Goal: Information Seeking & Learning: Compare options

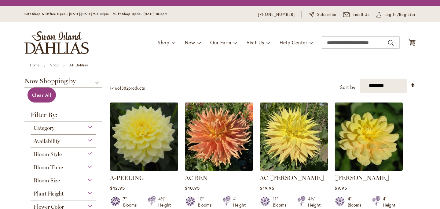
scroll to position [97, 0]
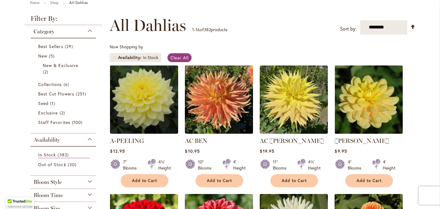
scroll to position [151, 0]
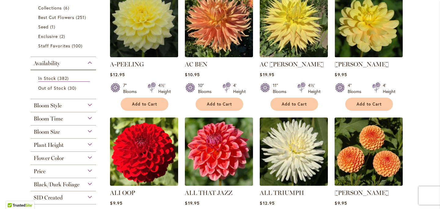
click at [80, 152] on div "Flower Color" at bounding box center [63, 157] width 65 height 10
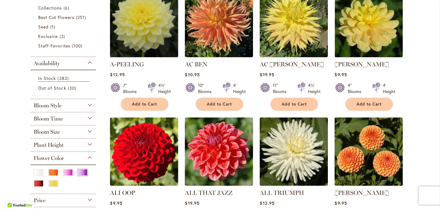
click at [79, 169] on div "Purple" at bounding box center [83, 172] width 10 height 6
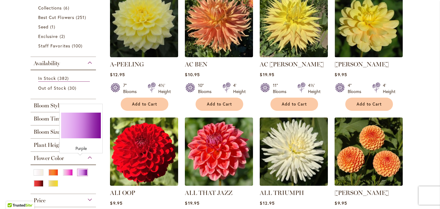
click at [78, 169] on div "Purple" at bounding box center [83, 172] width 10 height 6
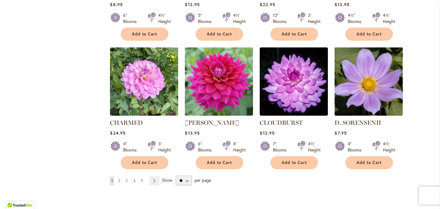
scroll to position [480, 0]
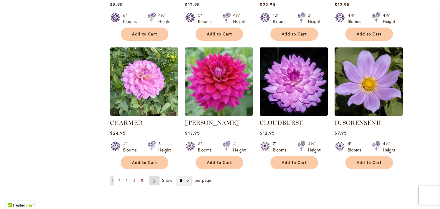
click at [153, 178] on link "Page Next" at bounding box center [154, 180] width 10 height 9
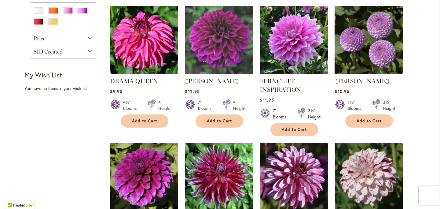
scroll to position [265, 0]
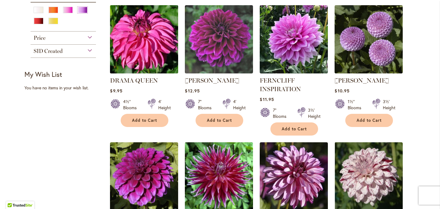
click at [148, 53] on img at bounding box center [143, 38] width 71 height 71
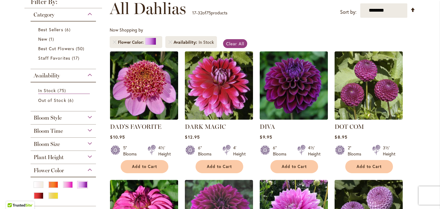
scroll to position [141, 0]
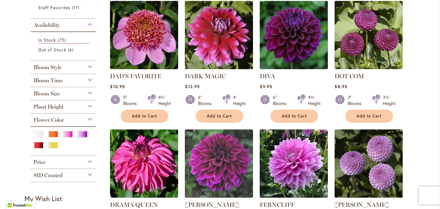
click at [90, 119] on div "Flower Color" at bounding box center [63, 118] width 65 height 10
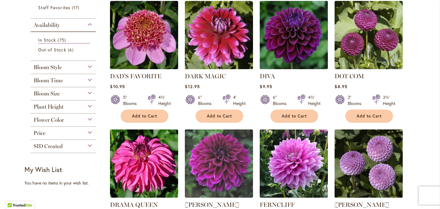
click at [90, 119] on div "Flower Color" at bounding box center [63, 118] width 65 height 10
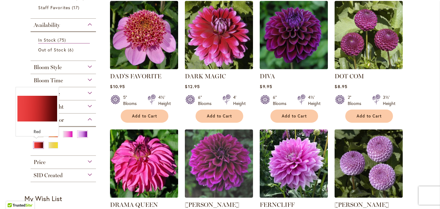
click at [38, 142] on div "Red" at bounding box center [39, 145] width 10 height 6
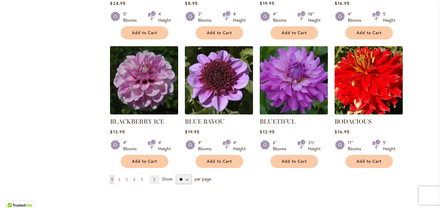
scroll to position [516, 0]
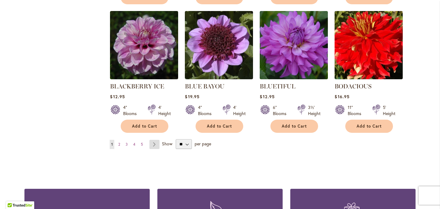
click at [153, 144] on link "Page Next" at bounding box center [154, 144] width 10 height 9
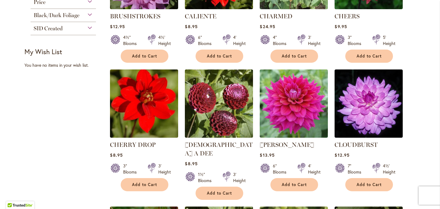
scroll to position [332, 0]
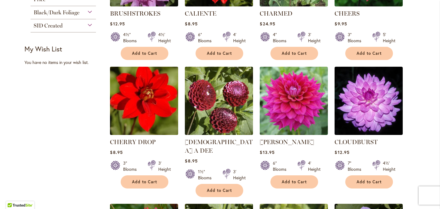
click at [146, 105] on img at bounding box center [143, 100] width 71 height 71
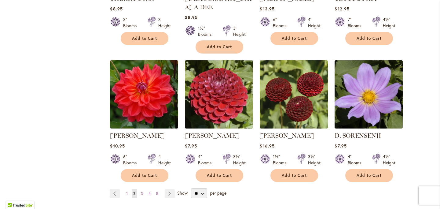
scroll to position [476, 0]
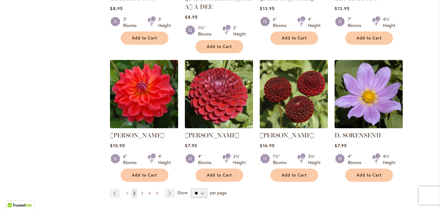
click at [296, 89] on img at bounding box center [293, 93] width 71 height 71
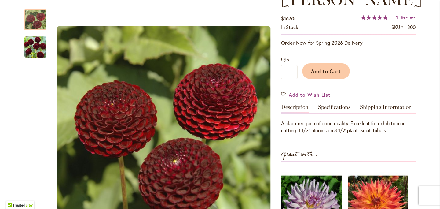
scroll to position [136, 0]
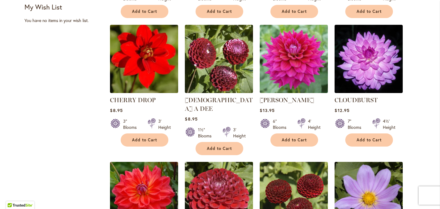
scroll to position [357, 0]
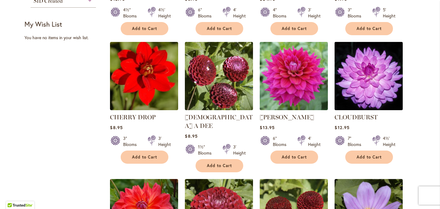
click at [378, 76] on img at bounding box center [368, 75] width 71 height 71
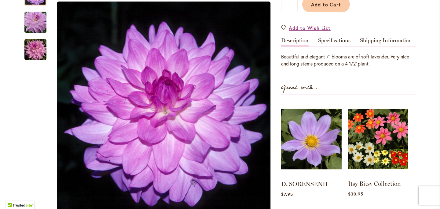
scroll to position [168, 0]
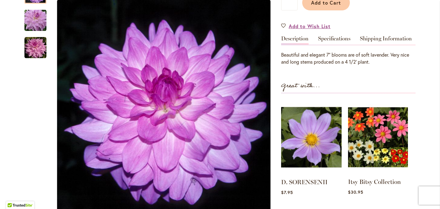
click at [371, 152] on img at bounding box center [378, 137] width 60 height 75
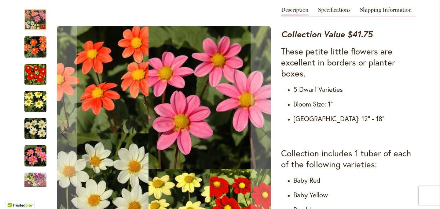
scroll to position [203, 0]
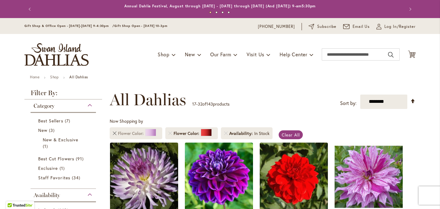
click at [113, 134] on link "Remove Flower Color Purple" at bounding box center [115, 133] width 4 height 4
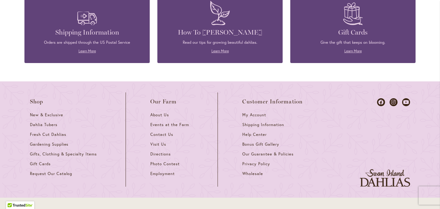
scroll to position [515, 0]
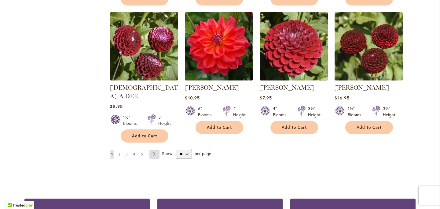
click at [153, 149] on link "Page Next" at bounding box center [154, 153] width 10 height 9
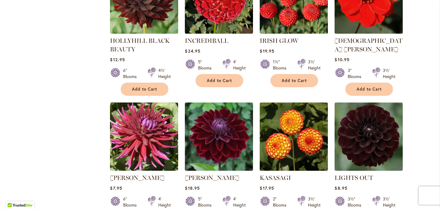
scroll to position [470, 0]
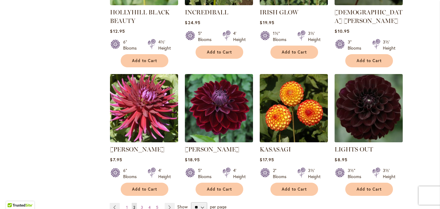
click at [388, 108] on img at bounding box center [368, 107] width 71 height 71
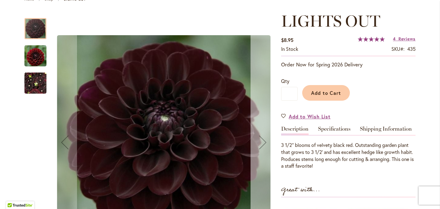
scroll to position [78, 0]
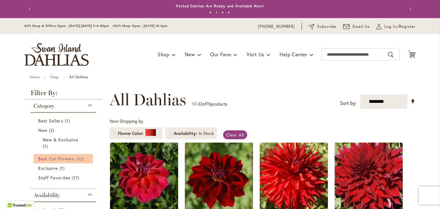
click at [68, 155] on span "Best Cut Flowers" at bounding box center [56, 158] width 36 height 6
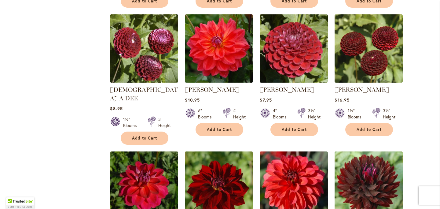
scroll to position [512, 0]
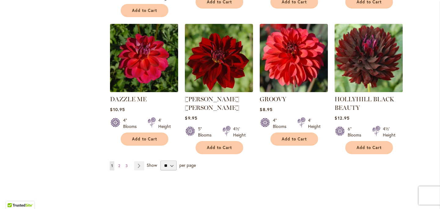
click at [384, 62] on img at bounding box center [368, 57] width 71 height 71
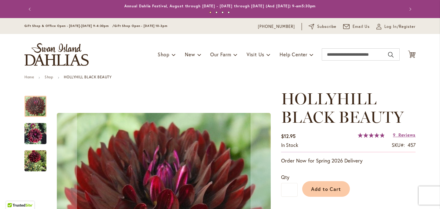
scroll to position [201, 0]
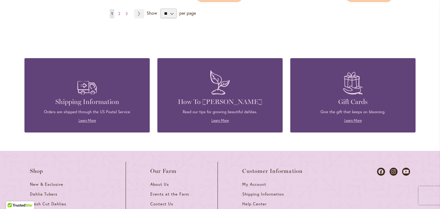
scroll to position [571, 0]
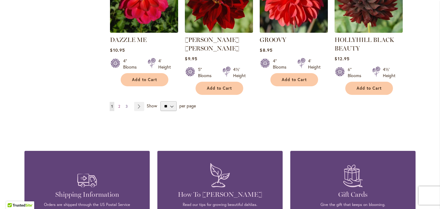
click at [124, 102] on link "Page 3" at bounding box center [126, 106] width 5 height 9
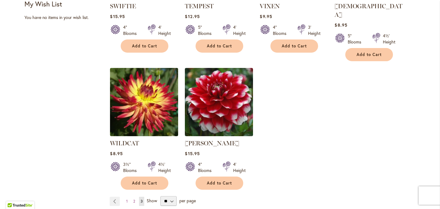
scroll to position [371, 0]
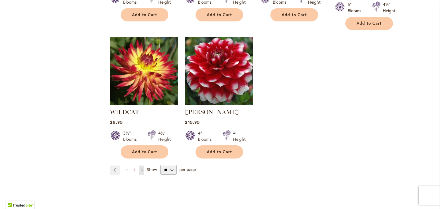
click at [228, 83] on img at bounding box center [218, 70] width 71 height 71
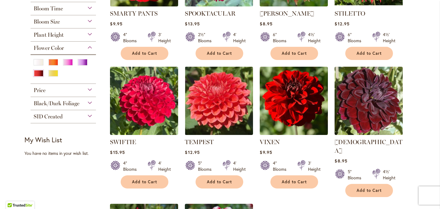
scroll to position [73, 0]
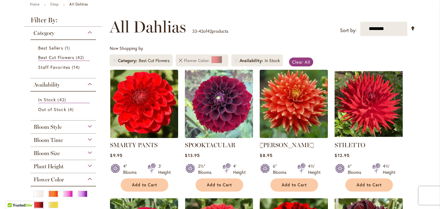
click at [181, 60] on link "Remove Flower Color Red" at bounding box center [181, 61] width 4 height 4
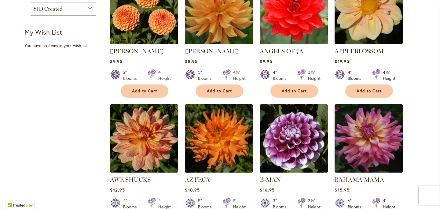
scroll to position [292, 0]
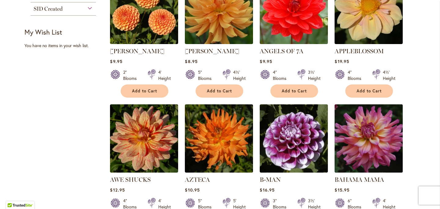
click at [369, 142] on img at bounding box center [368, 137] width 71 height 71
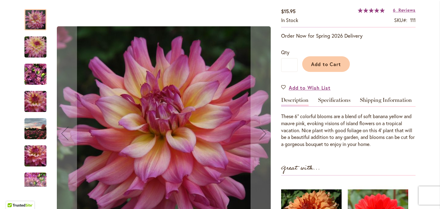
scroll to position [215, 0]
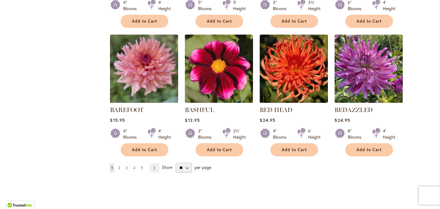
scroll to position [491, 0]
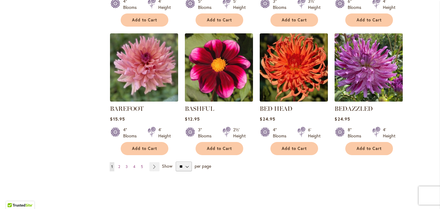
click at [371, 81] on img at bounding box center [368, 66] width 71 height 71
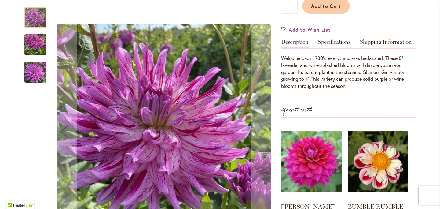
scroll to position [197, 0]
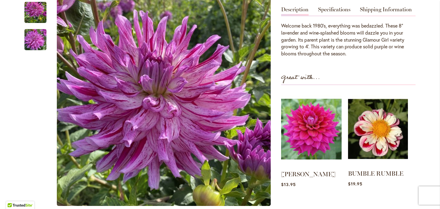
click at [375, 136] on img at bounding box center [378, 128] width 60 height 75
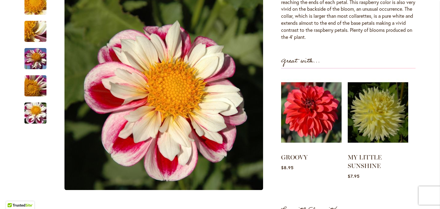
scroll to position [255, 0]
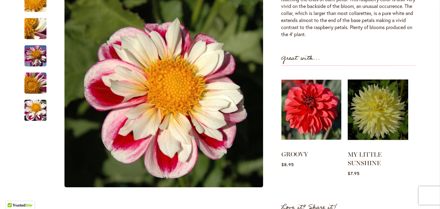
click at [333, 118] on img at bounding box center [311, 109] width 60 height 75
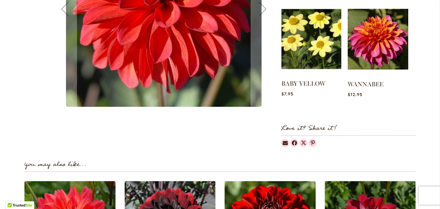
scroll to position [280, 0]
click at [304, 28] on img at bounding box center [311, 39] width 60 height 75
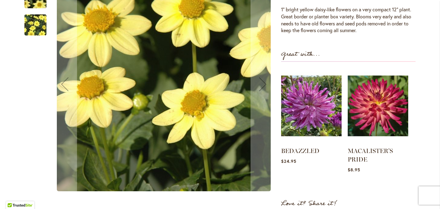
scroll to position [155, 0]
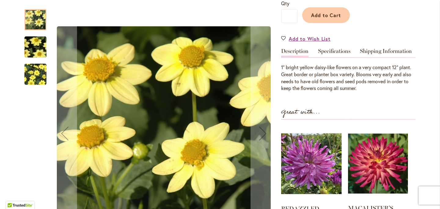
click at [379, 168] on img at bounding box center [378, 163] width 60 height 75
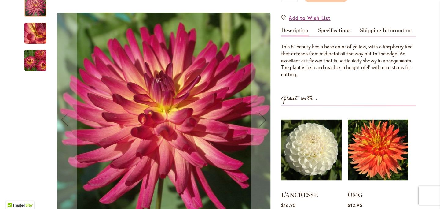
scroll to position [226, 0]
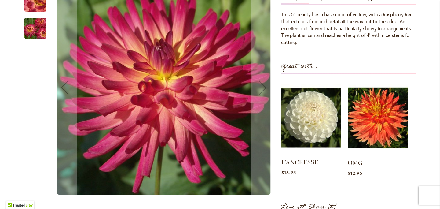
click at [314, 121] on img at bounding box center [311, 117] width 60 height 75
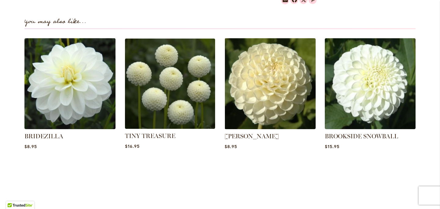
scroll to position [423, 0]
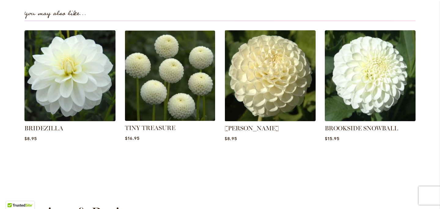
click at [179, 90] on img at bounding box center [170, 75] width 95 height 95
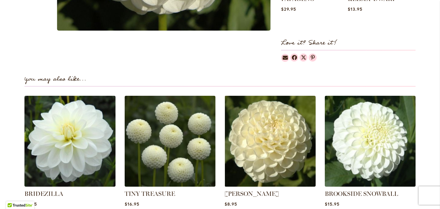
scroll to position [358, 0]
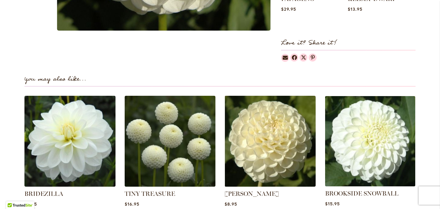
click at [367, 122] on img at bounding box center [370, 140] width 95 height 95
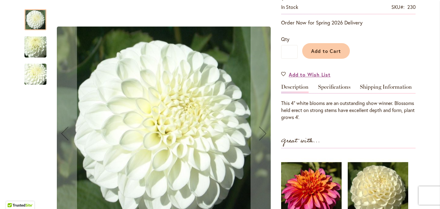
scroll to position [177, 0]
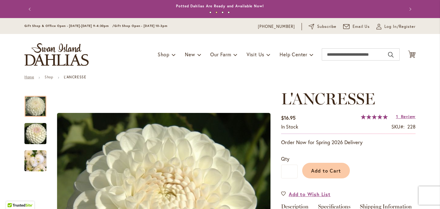
click at [25, 78] on link "Home" at bounding box center [28, 77] width 9 height 5
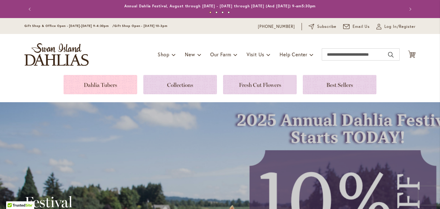
click at [97, 92] on link at bounding box center [101, 84] width 74 height 19
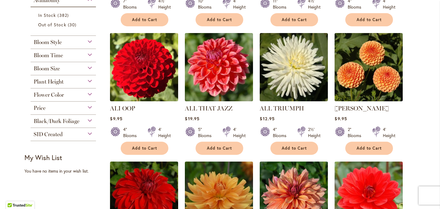
scroll to position [248, 0]
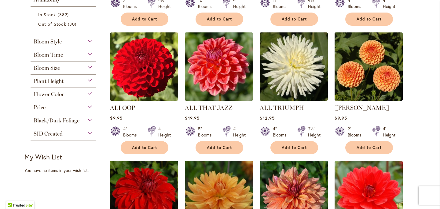
click at [88, 94] on div "Flower Color" at bounding box center [63, 93] width 65 height 10
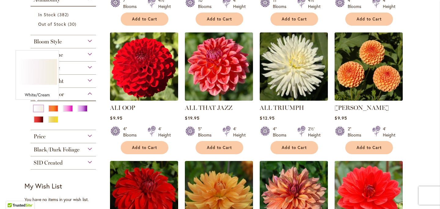
click at [37, 109] on div "White/Cream" at bounding box center [39, 108] width 10 height 6
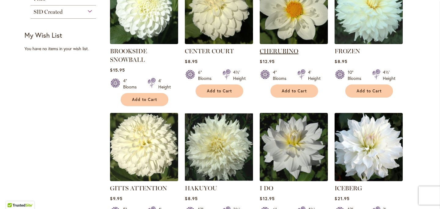
scroll to position [372, 0]
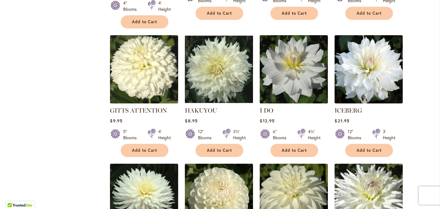
click at [294, 79] on img at bounding box center [293, 68] width 71 height 71
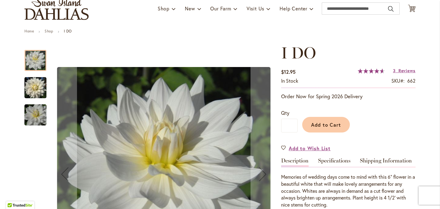
scroll to position [66, 0]
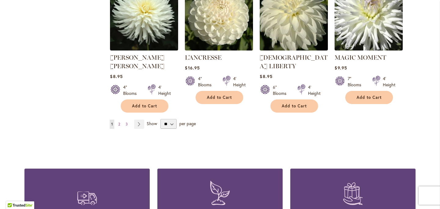
scroll to position [561, 0]
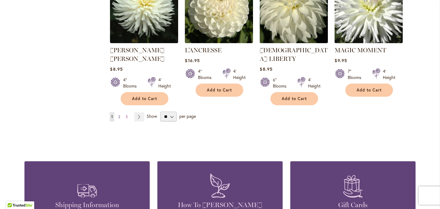
click at [119, 112] on link "Page 2" at bounding box center [119, 116] width 5 height 9
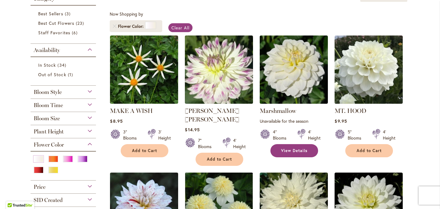
scroll to position [216, 0]
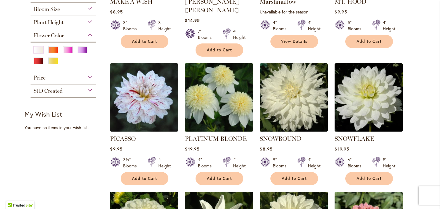
click at [217, 92] on img at bounding box center [218, 96] width 71 height 71
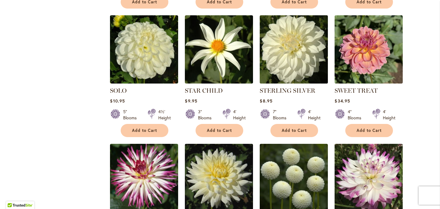
scroll to position [359, 0]
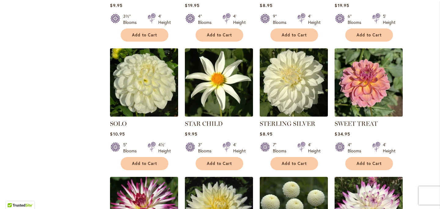
click at [159, 83] on img at bounding box center [143, 81] width 71 height 71
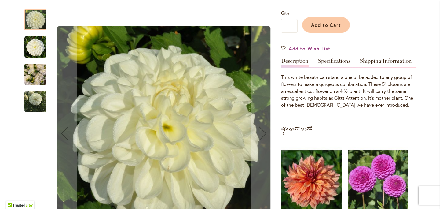
scroll to position [261, 0]
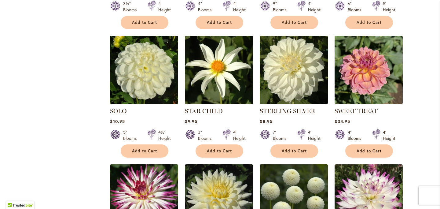
scroll to position [355, 0]
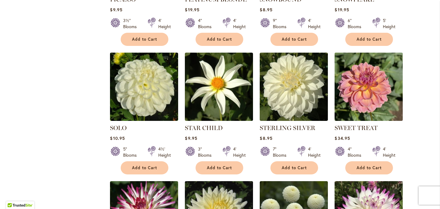
click at [377, 87] on img at bounding box center [368, 86] width 71 height 71
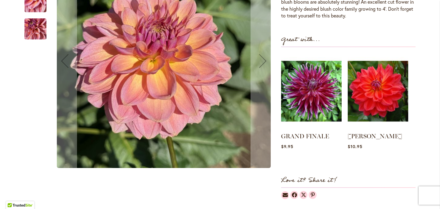
scroll to position [152, 0]
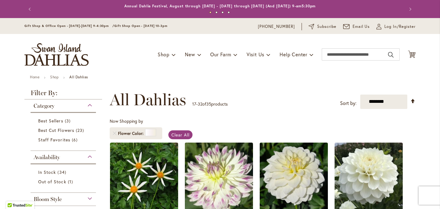
scroll to position [117, 0]
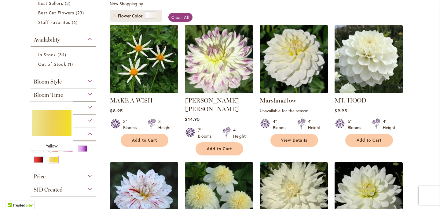
click at [52, 157] on div "Yellow" at bounding box center [53, 159] width 10 height 6
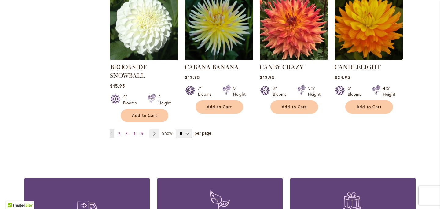
scroll to position [478, 0]
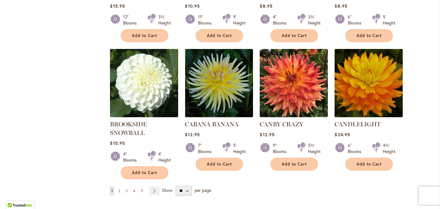
click at [369, 91] on img at bounding box center [368, 82] width 71 height 71
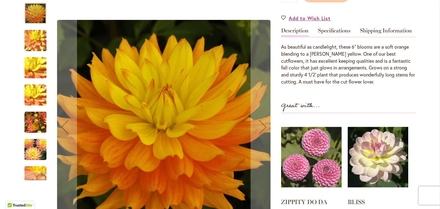
scroll to position [191, 0]
